Goal: Task Accomplishment & Management: Manage account settings

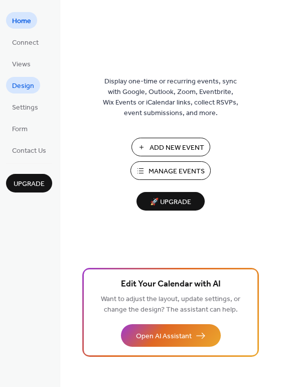
click at [28, 84] on span "Design" at bounding box center [23, 86] width 22 height 11
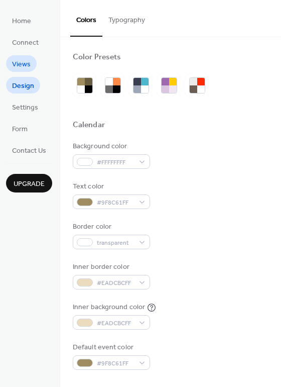
click at [26, 64] on span "Views" at bounding box center [21, 64] width 19 height 11
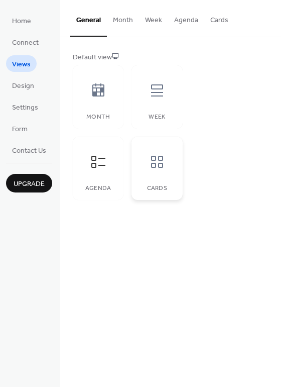
click at [160, 160] on icon at bounding box center [157, 162] width 12 height 12
click at [156, 88] on icon at bounding box center [157, 90] width 16 height 16
click at [162, 160] on icon at bounding box center [157, 162] width 12 height 12
click at [219, 23] on button "Cards" at bounding box center [219, 18] width 30 height 36
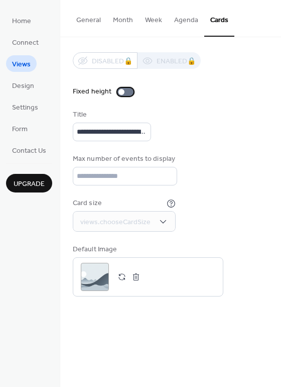
click at [124, 90] on div at bounding box center [126, 92] width 16 height 8
click at [128, 91] on div at bounding box center [130, 92] width 6 height 6
